Goal: Register for event/course

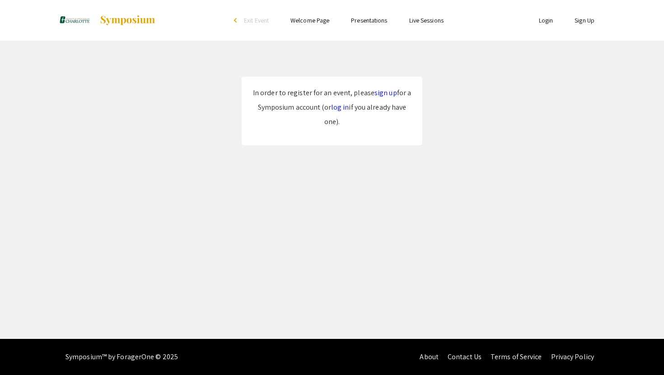
click at [377, 95] on link "sign up" at bounding box center [385, 92] width 23 height 9
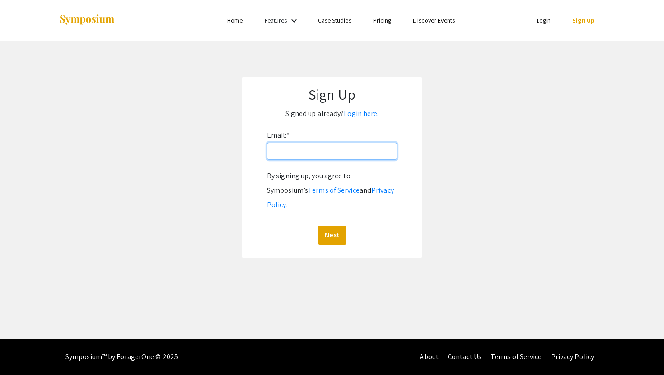
click at [332, 150] on input "Email: *" at bounding box center [332, 151] width 130 height 17
type input "[EMAIL_ADDRESS][DOMAIN_NAME]"
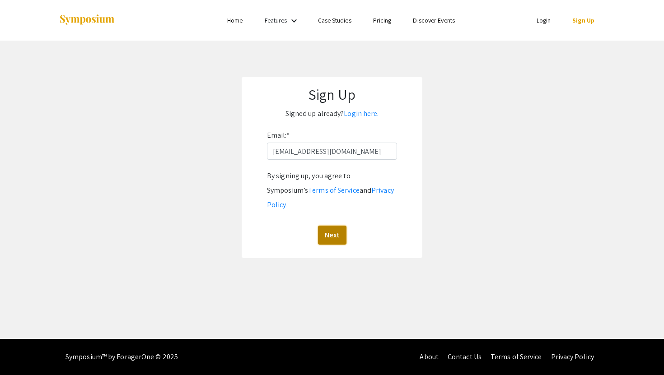
click at [329, 226] on button "Next" at bounding box center [332, 235] width 28 height 19
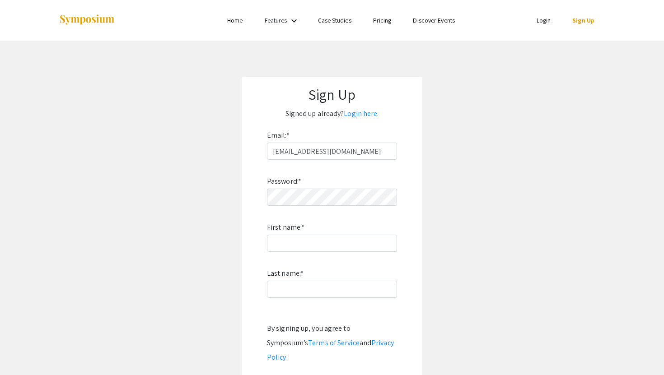
click at [312, 211] on div "Password: * First name: * Last name: * By signing up, you agree to Symposium’s …" at bounding box center [332, 279] width 130 height 238
click at [306, 240] on input "First name: *" at bounding box center [332, 243] width 130 height 17
type input "[GEOGRAPHIC_DATA]"
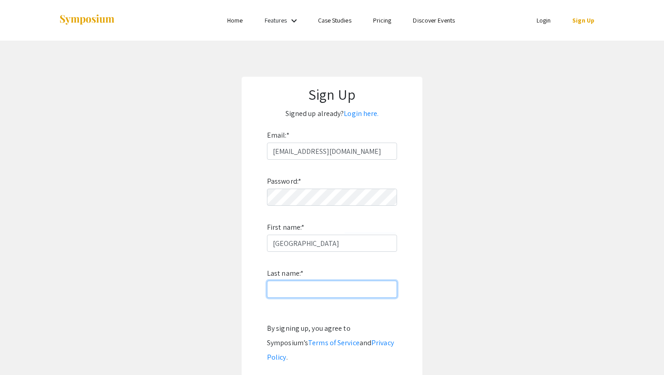
click at [317, 287] on input "Last name: *" at bounding box center [332, 289] width 130 height 17
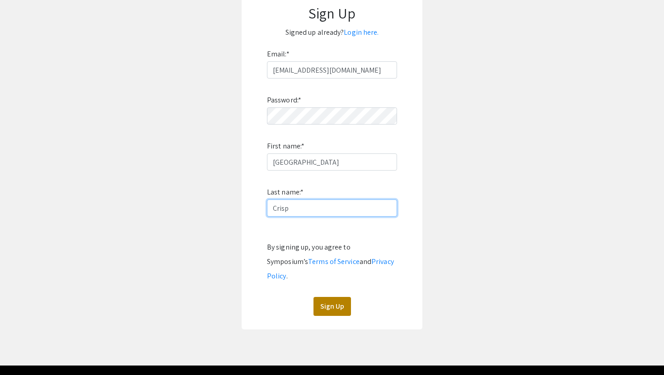
type input "Crisp"
click at [317, 297] on button "Sign Up" at bounding box center [331, 306] width 37 height 19
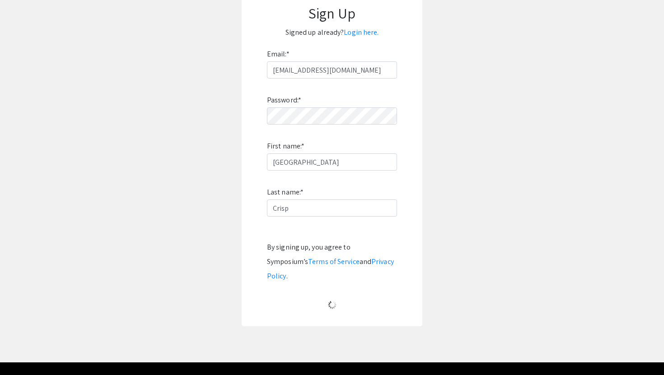
scroll to position [0, 0]
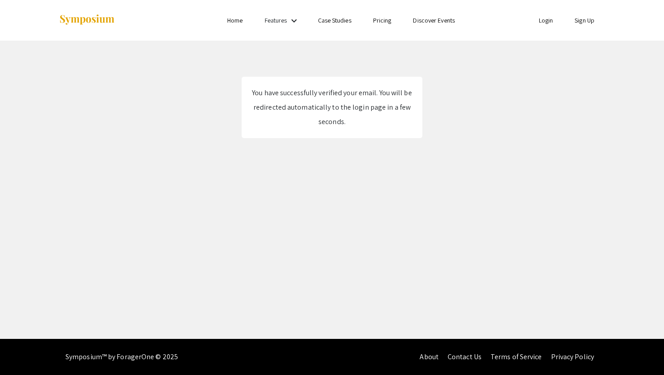
click at [291, 20] on mat-icon "keyboard_arrow_down" at bounding box center [294, 20] width 11 height 11
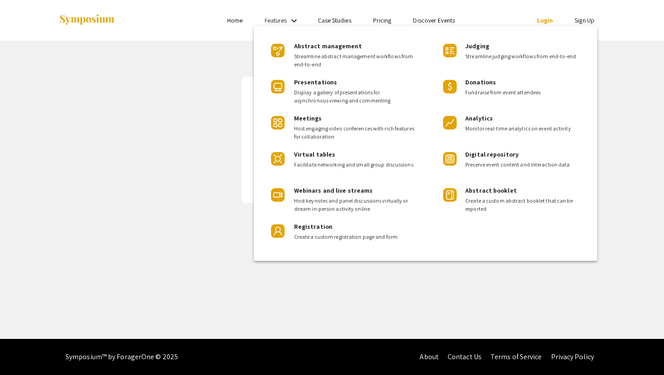
click at [385, 23] on div at bounding box center [332, 187] width 664 height 375
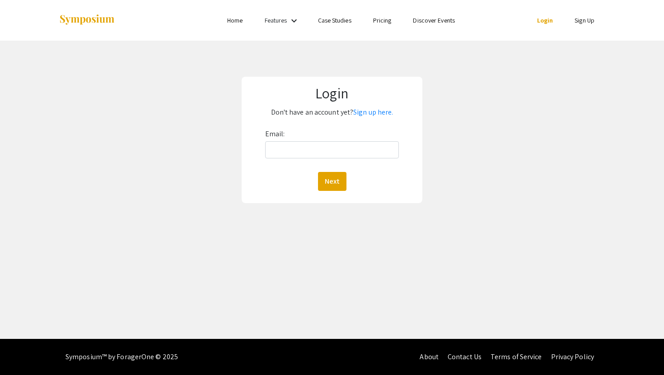
click at [379, 21] on link "Pricing" at bounding box center [382, 20] width 19 height 8
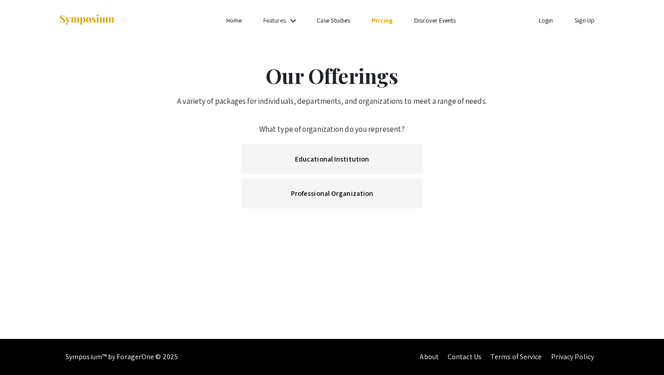
click at [541, 17] on link "Login" at bounding box center [546, 20] width 14 height 8
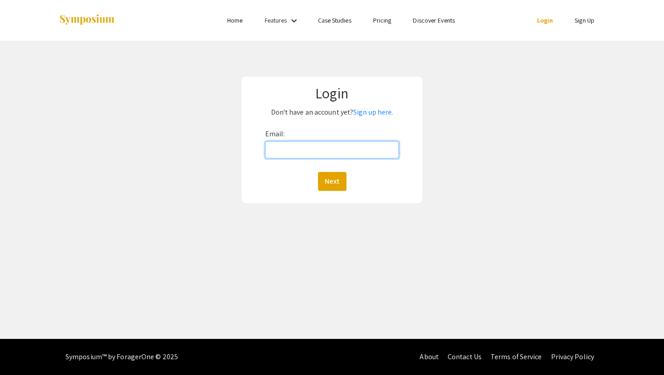
click at [359, 147] on input "Email:" at bounding box center [332, 149] width 134 height 17
type input "[EMAIL_ADDRESS][DOMAIN_NAME]"
click at [319, 167] on div "Email: acrisp8@charlotte.edu Next" at bounding box center [332, 159] width 134 height 64
click at [326, 171] on div "Email: acrisp8@charlotte.edu Next" at bounding box center [332, 159] width 134 height 64
click at [328, 176] on button "Next" at bounding box center [332, 181] width 28 height 19
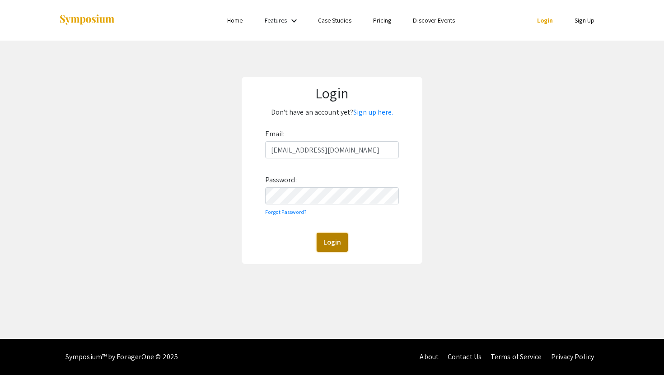
click at [325, 244] on button "Login" at bounding box center [332, 242] width 31 height 19
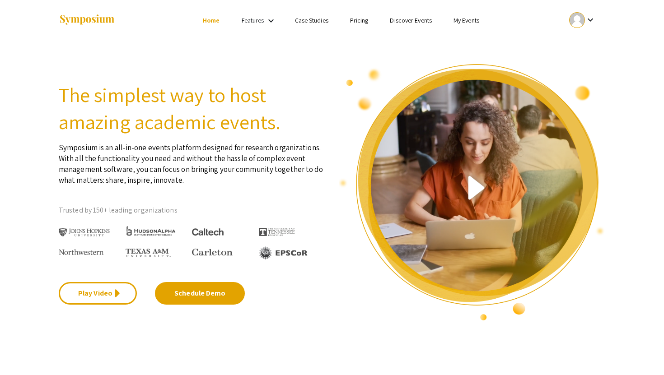
click at [484, 21] on li "My Events" at bounding box center [466, 20] width 47 height 11
click at [475, 22] on link "My Events" at bounding box center [466, 20] width 26 height 8
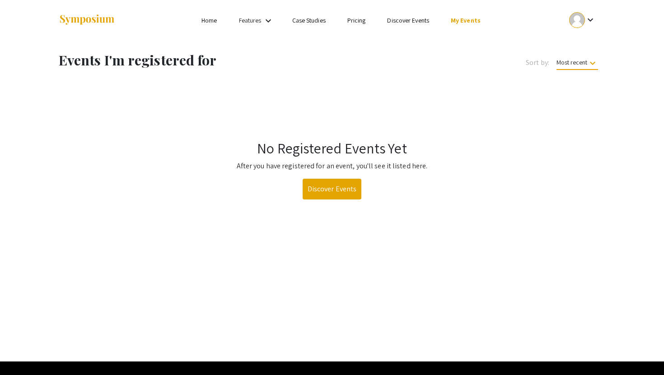
click at [361, 23] on link "Pricing" at bounding box center [356, 20] width 19 height 8
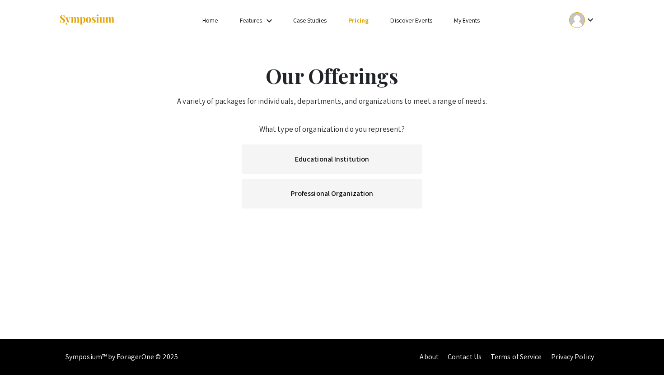
click at [327, 18] on li "Case Studies" at bounding box center [309, 20] width 55 height 11
click at [317, 19] on link "Case Studies" at bounding box center [309, 20] width 33 height 8
